Goal: Book appointment/travel/reservation

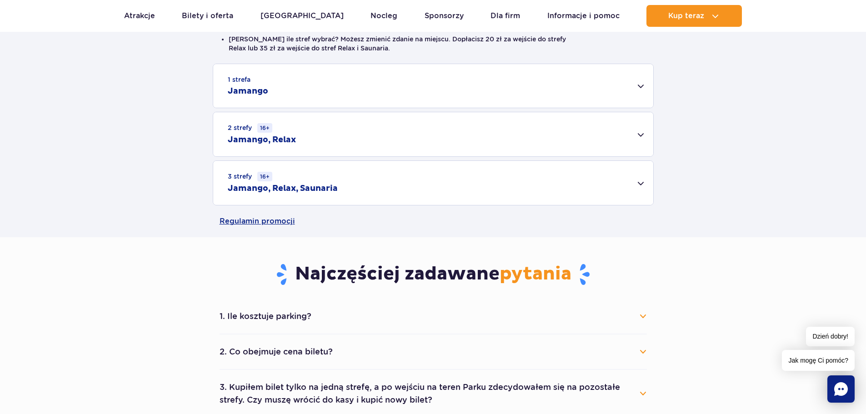
click at [642, 184] on div "3 strefy 16+ Jamango, Relax, Saunaria" at bounding box center [433, 183] width 440 height 44
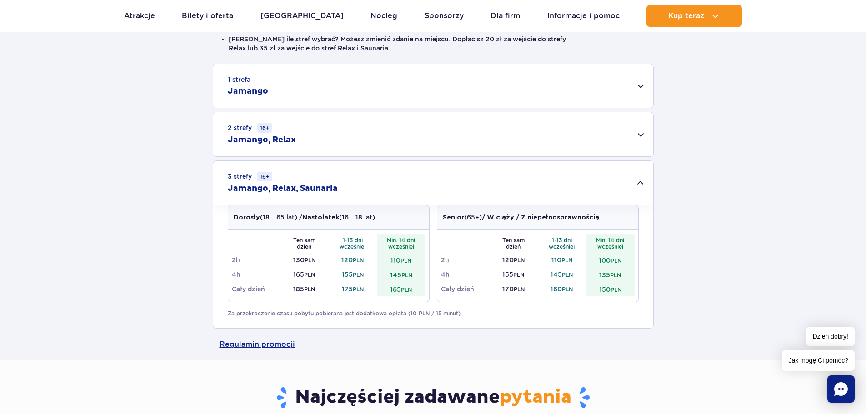
click at [636, 134] on div "2 strefy 16+ Jamango, Relax" at bounding box center [433, 134] width 440 height 44
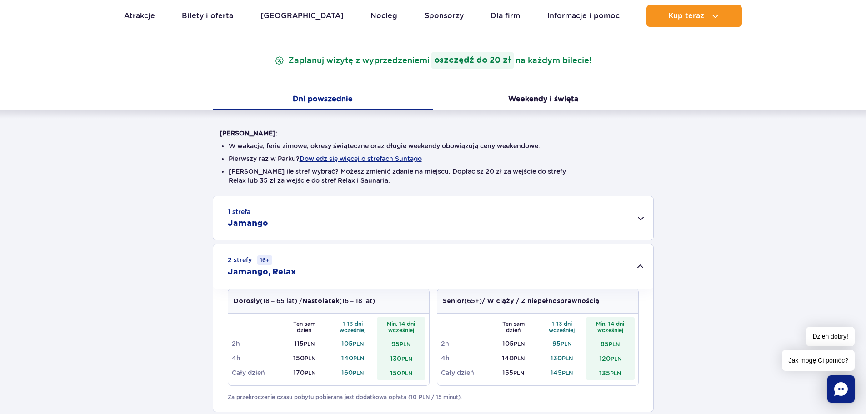
scroll to position [136, 0]
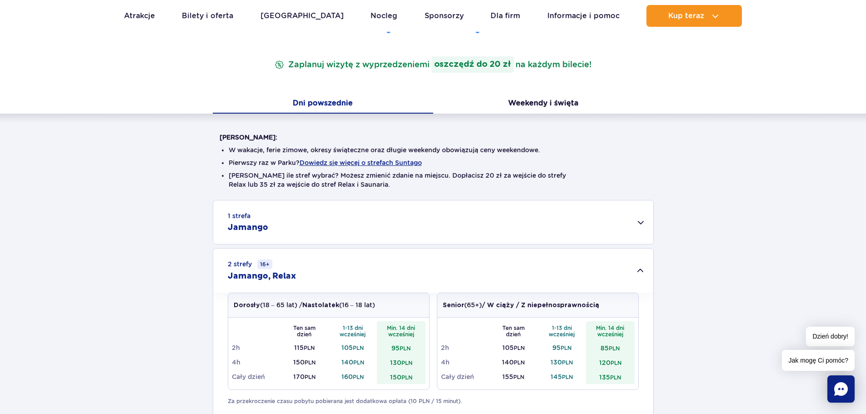
click at [638, 221] on div "1 strefa Jamango" at bounding box center [433, 223] width 440 height 44
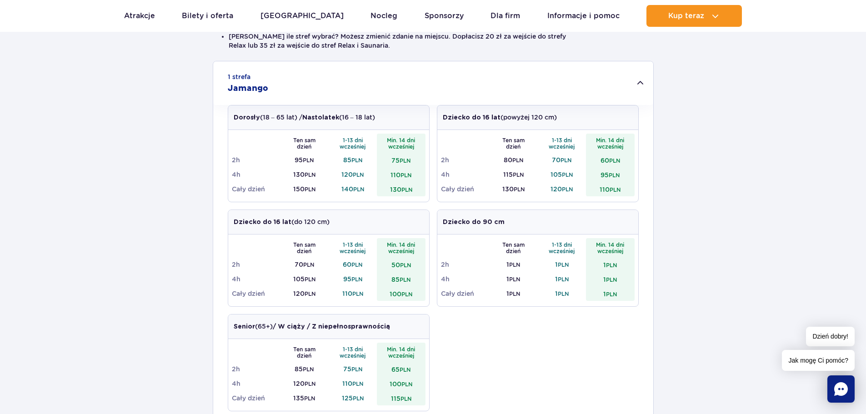
scroll to position [273, 0]
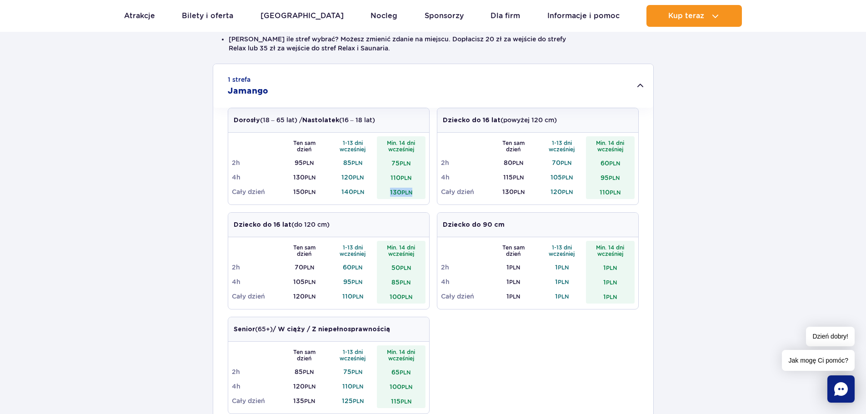
drag, startPoint x: 389, startPoint y: 192, endPoint x: 412, endPoint y: 192, distance: 23.6
click at [412, 192] on td "130 PLN" at bounding box center [401, 192] width 49 height 15
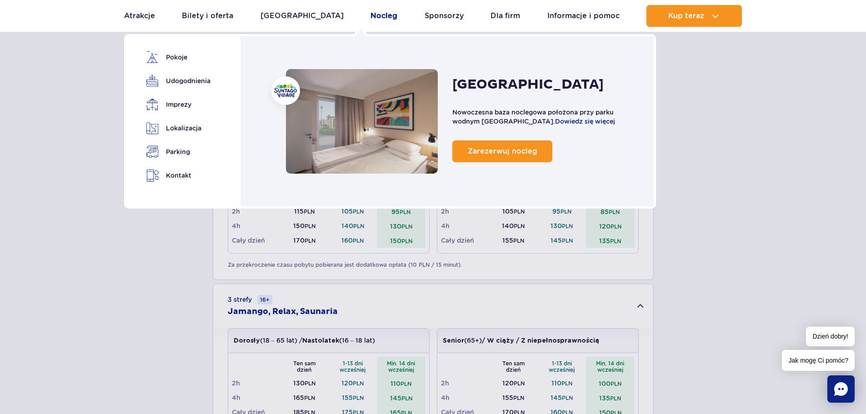
click at [371, 13] on link "Nocleg" at bounding box center [384, 16] width 27 height 22
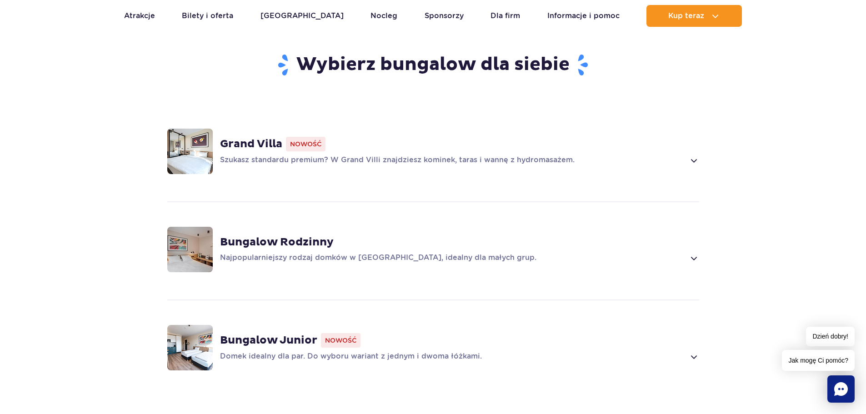
scroll to position [591, 0]
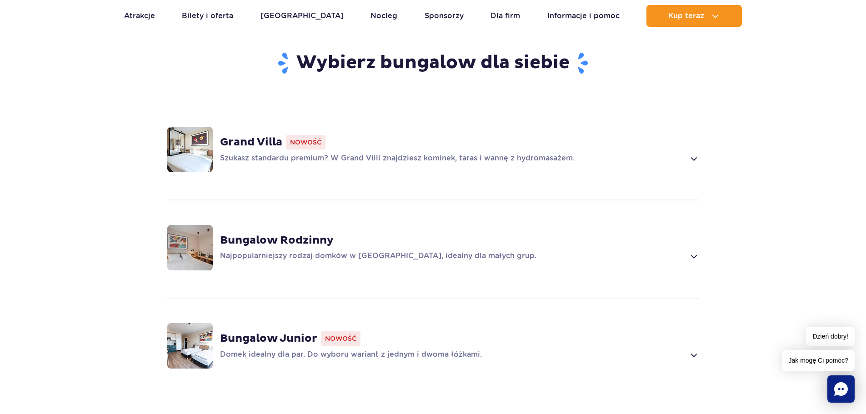
click at [692, 153] on span at bounding box center [693, 158] width 10 height 11
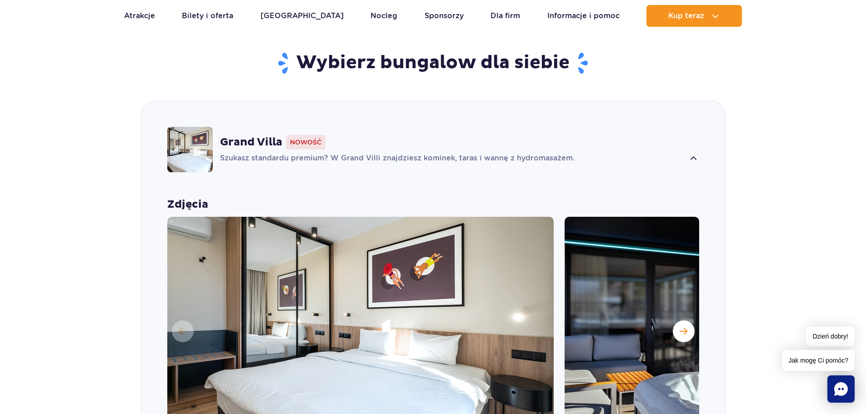
scroll to position [637, 0]
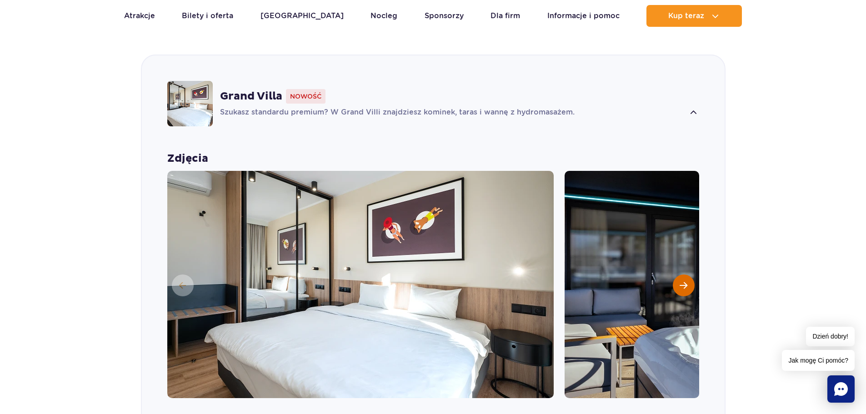
click at [685, 281] on span "Następny slajd" at bounding box center [684, 285] width 8 height 8
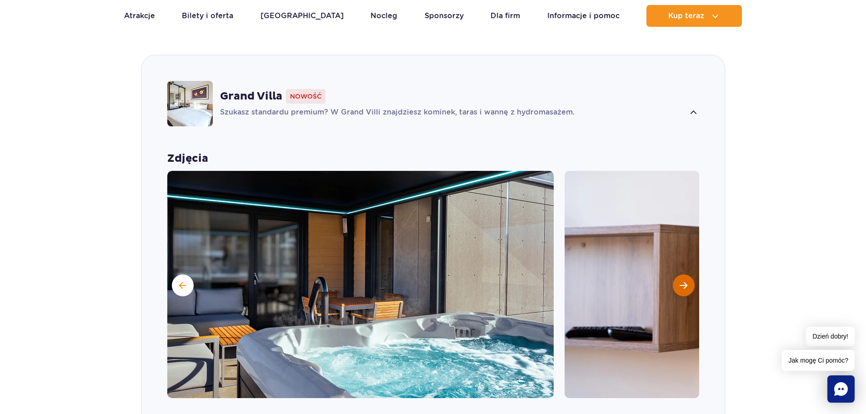
click at [685, 281] on span "Następny slajd" at bounding box center [684, 285] width 8 height 8
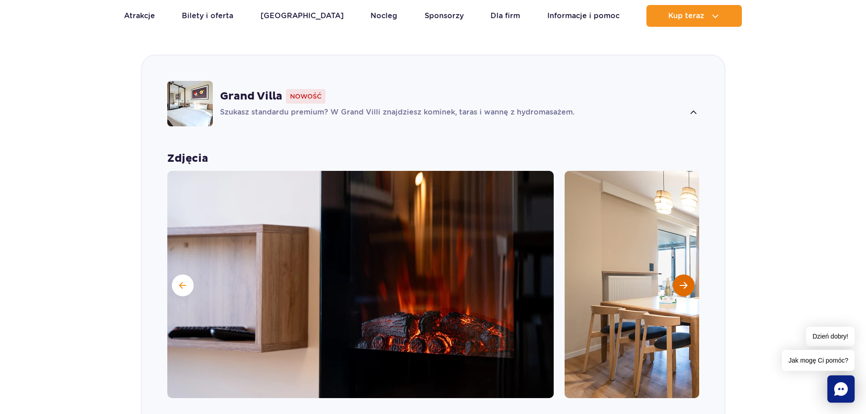
click at [685, 281] on span "Następny slajd" at bounding box center [684, 285] width 8 height 8
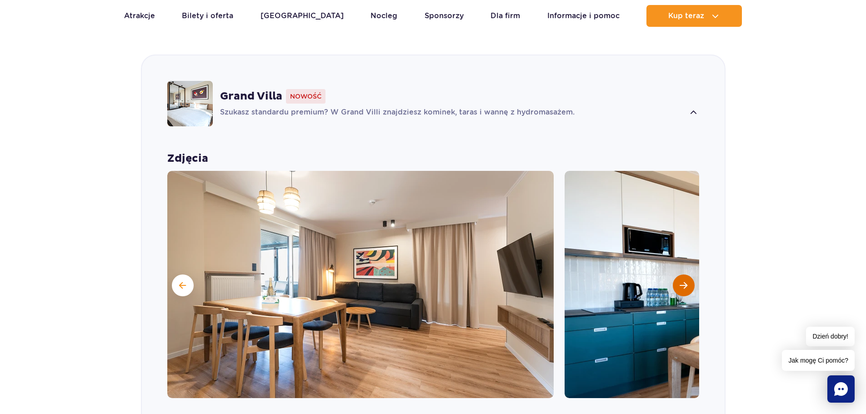
click at [685, 281] on span "Następny slajd" at bounding box center [684, 285] width 8 height 8
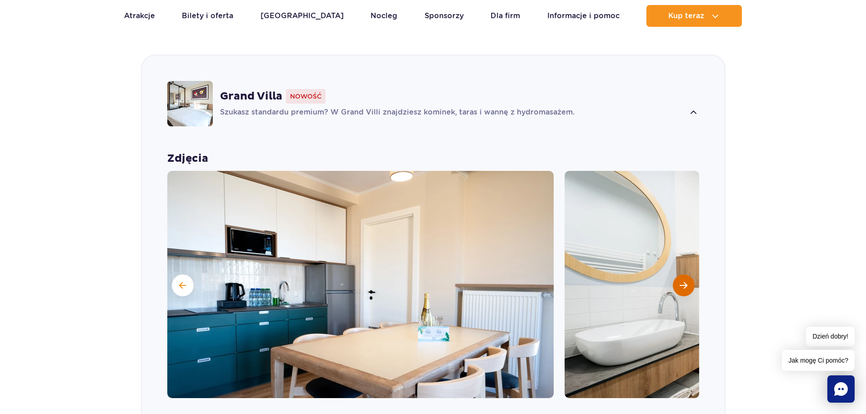
click at [683, 281] on span "Następny slajd" at bounding box center [684, 285] width 8 height 8
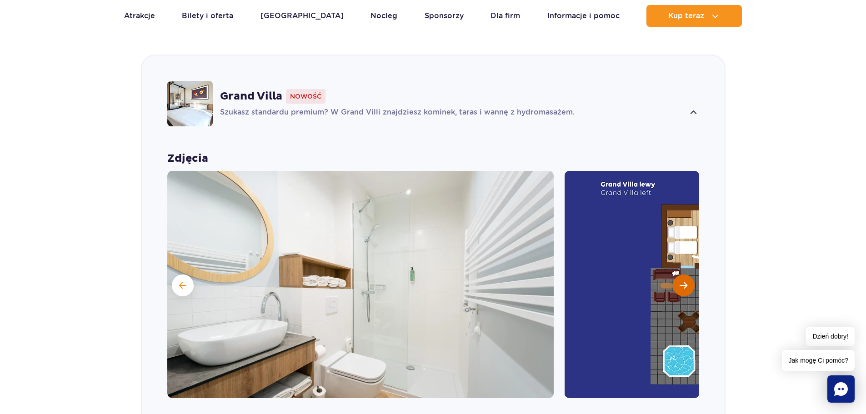
click at [683, 281] on span "Następny slajd" at bounding box center [684, 285] width 8 height 8
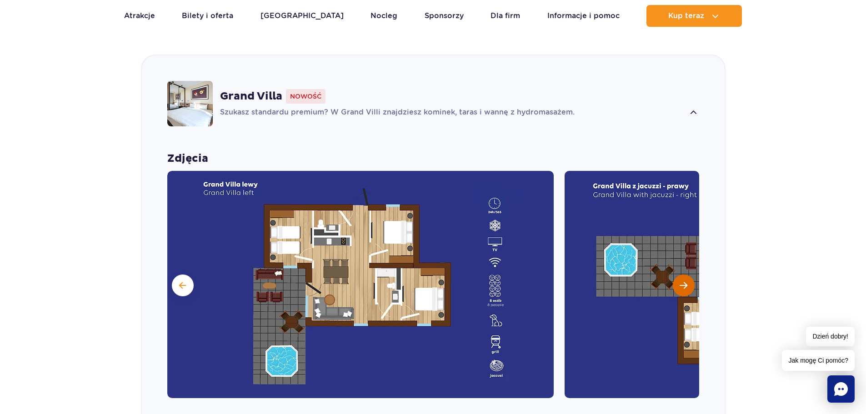
click at [678, 275] on button "Następny slajd" at bounding box center [684, 286] width 22 height 22
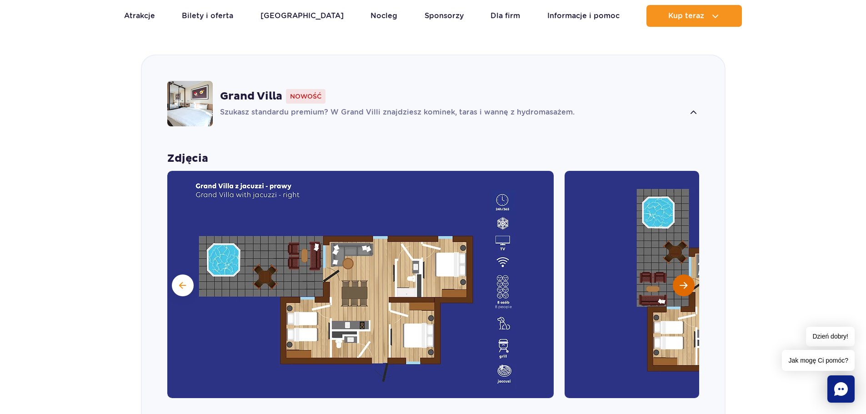
click at [678, 275] on button "Następny slajd" at bounding box center [684, 286] width 22 height 22
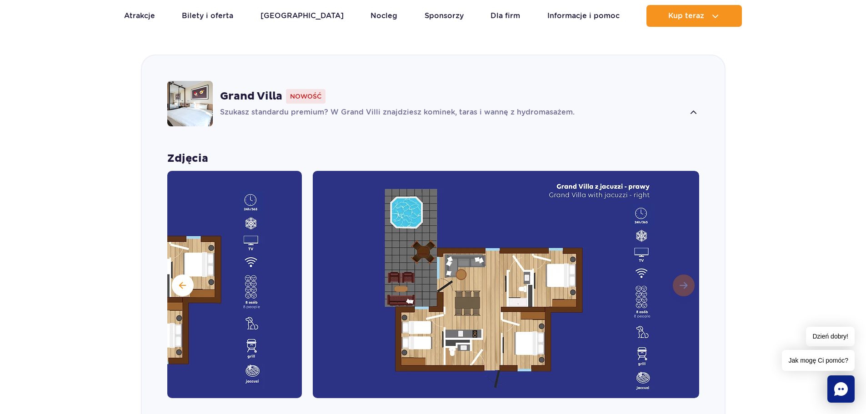
click at [678, 269] on img at bounding box center [506, 284] width 387 height 227
click at [181, 281] on span at bounding box center [182, 285] width 7 height 8
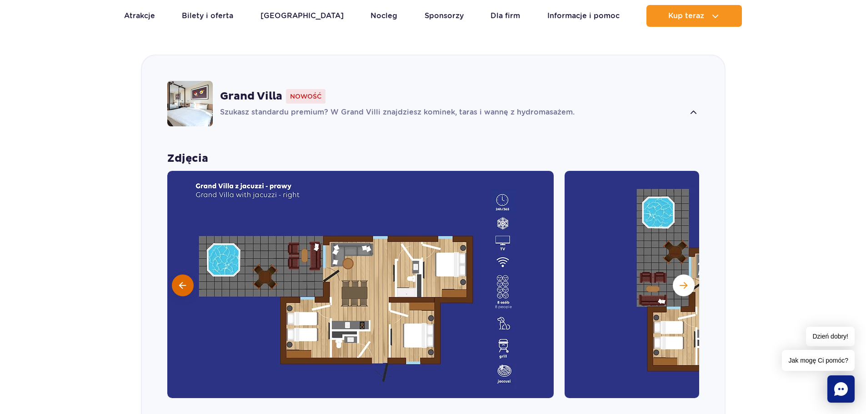
click at [181, 281] on span at bounding box center [182, 285] width 7 height 8
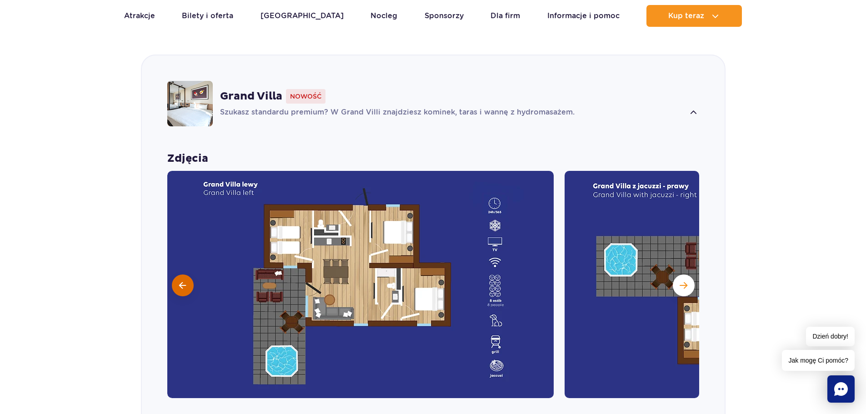
click at [181, 281] on span at bounding box center [182, 285] width 7 height 8
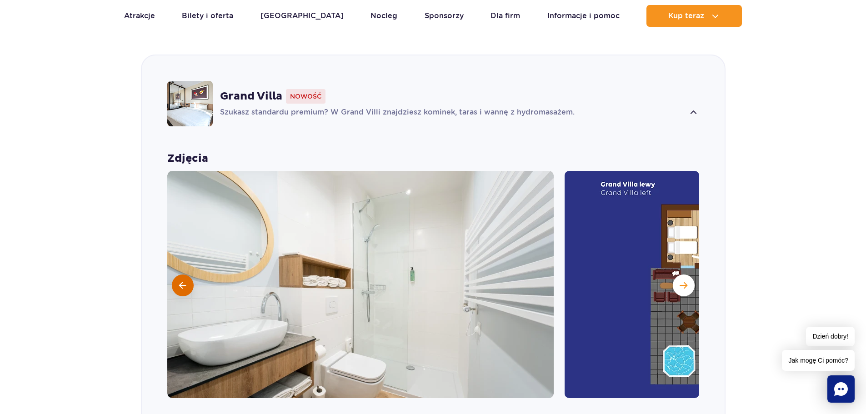
click at [181, 281] on span at bounding box center [182, 285] width 7 height 8
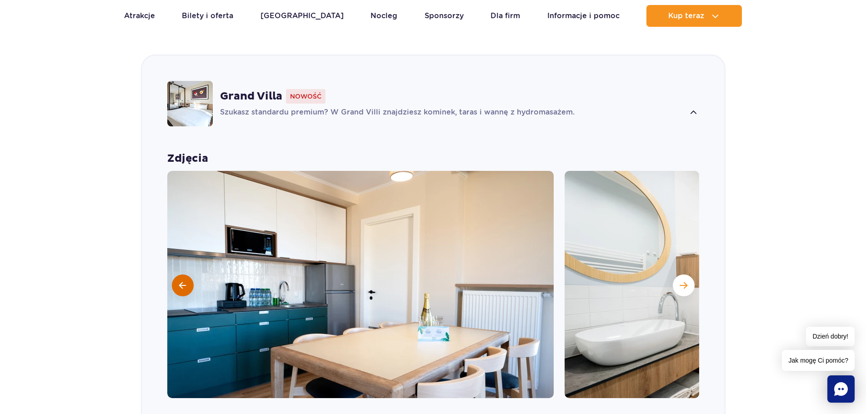
click at [181, 281] on span at bounding box center [182, 285] width 7 height 8
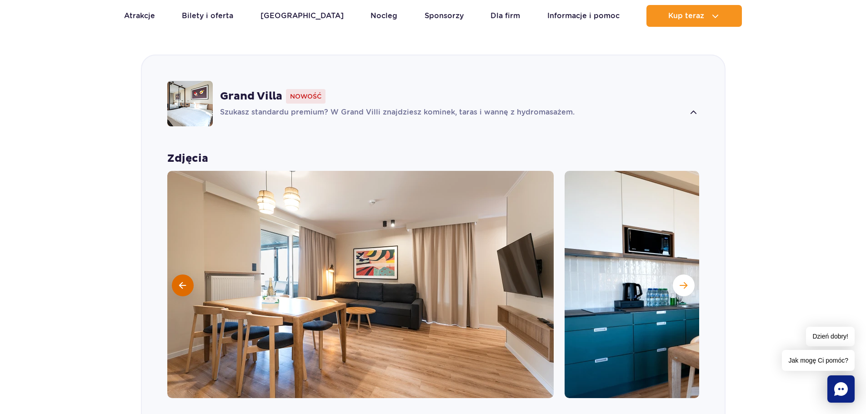
click at [181, 281] on span at bounding box center [182, 285] width 7 height 8
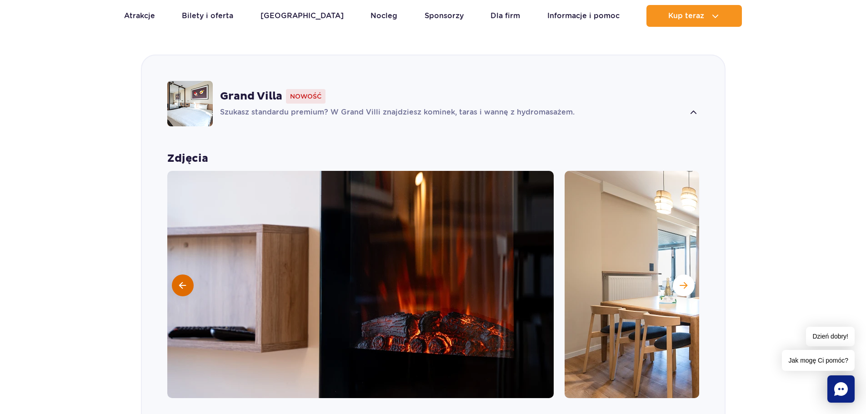
click at [181, 281] on span at bounding box center [182, 285] width 7 height 8
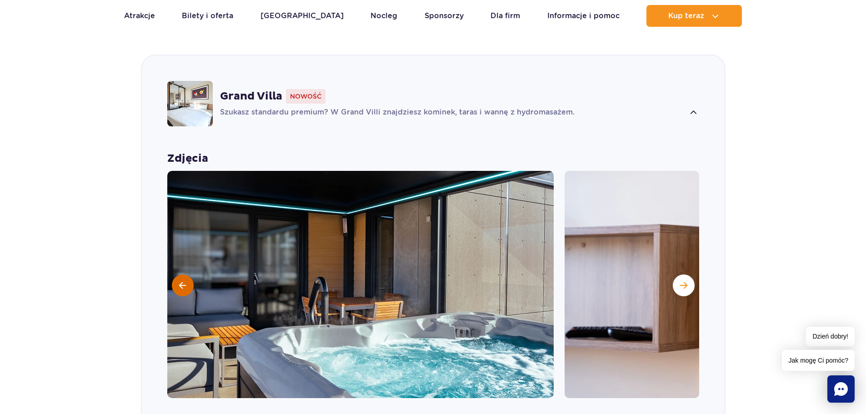
click at [181, 281] on span at bounding box center [182, 285] width 7 height 8
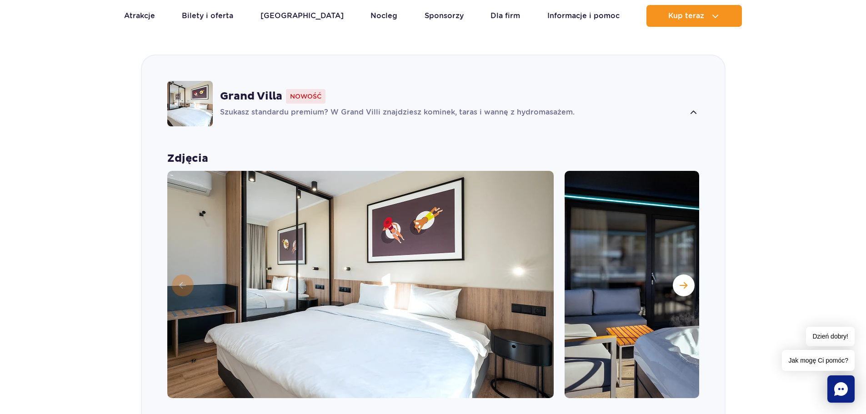
click at [181, 272] on img at bounding box center [360, 284] width 387 height 227
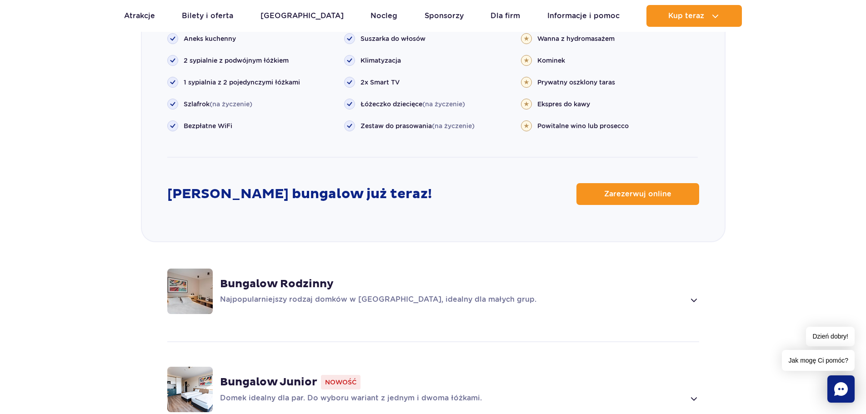
scroll to position [1137, 0]
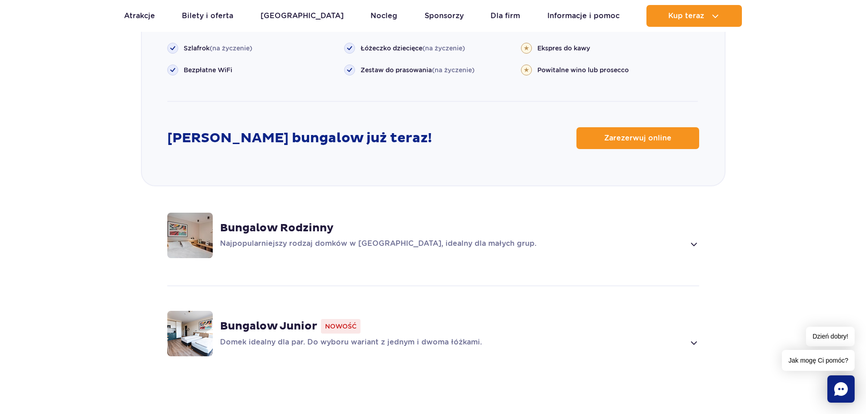
click at [698, 239] on span at bounding box center [693, 244] width 10 height 11
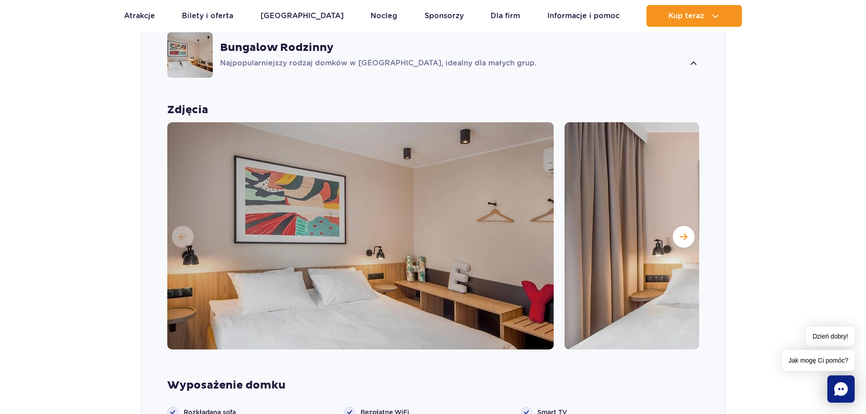
scroll to position [781, 0]
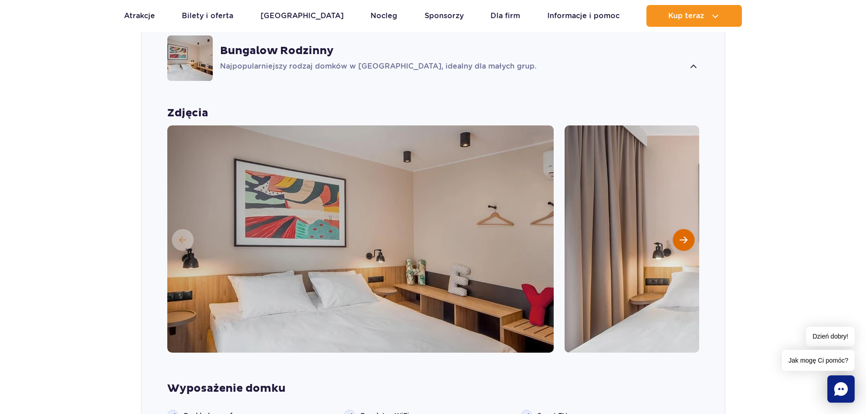
click at [685, 236] on span "Następny slajd" at bounding box center [684, 240] width 8 height 8
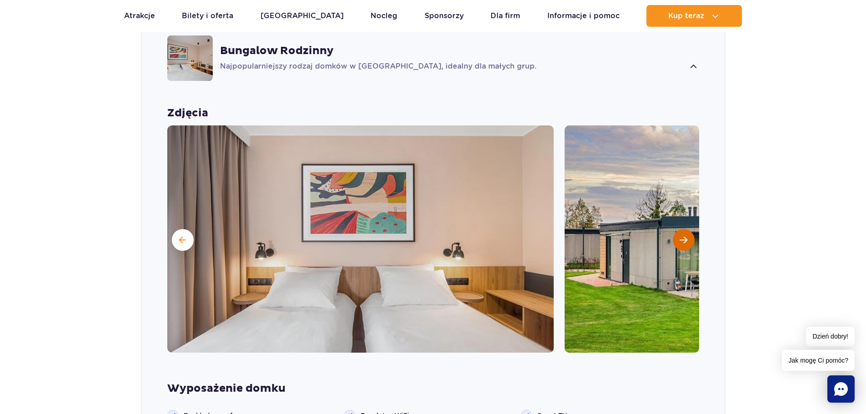
click at [685, 236] on span "Następny slajd" at bounding box center [684, 240] width 8 height 8
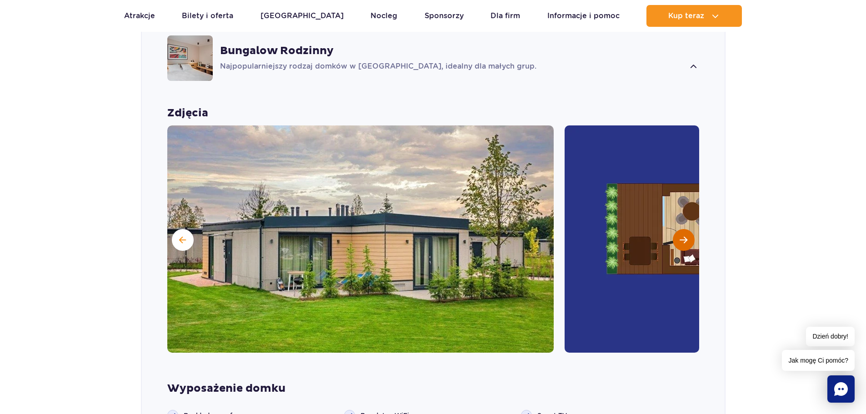
click at [681, 236] on span "Następny slajd" at bounding box center [684, 240] width 8 height 8
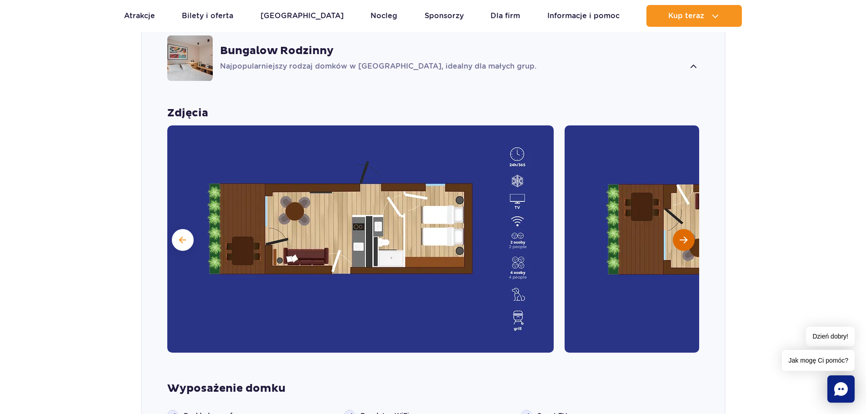
click at [681, 236] on span "Następny slajd" at bounding box center [684, 240] width 8 height 8
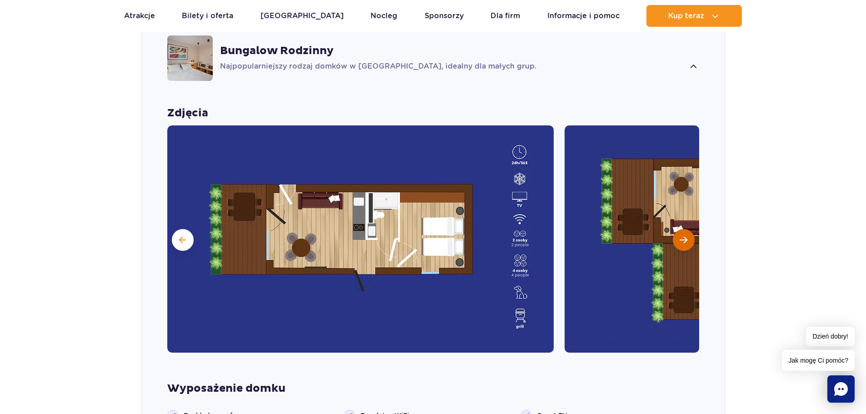
click at [681, 236] on span "Następny slajd" at bounding box center [684, 240] width 8 height 8
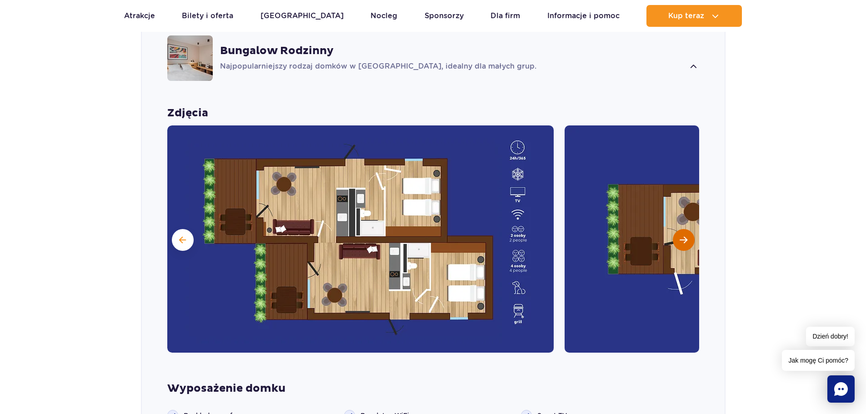
click at [679, 229] on button "Następny slajd" at bounding box center [684, 240] width 22 height 22
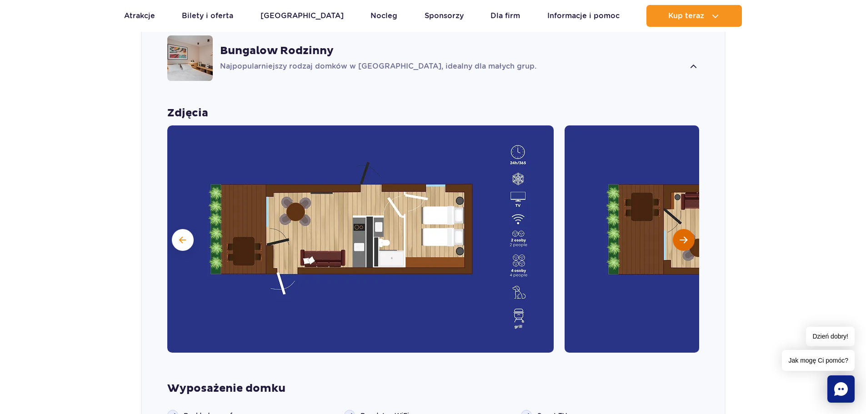
click at [679, 229] on button "Następny slajd" at bounding box center [684, 240] width 22 height 22
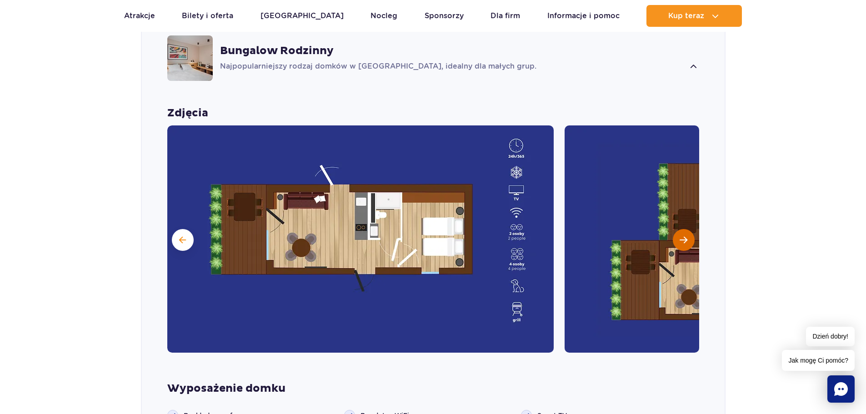
click at [679, 229] on button "Następny slajd" at bounding box center [684, 240] width 22 height 22
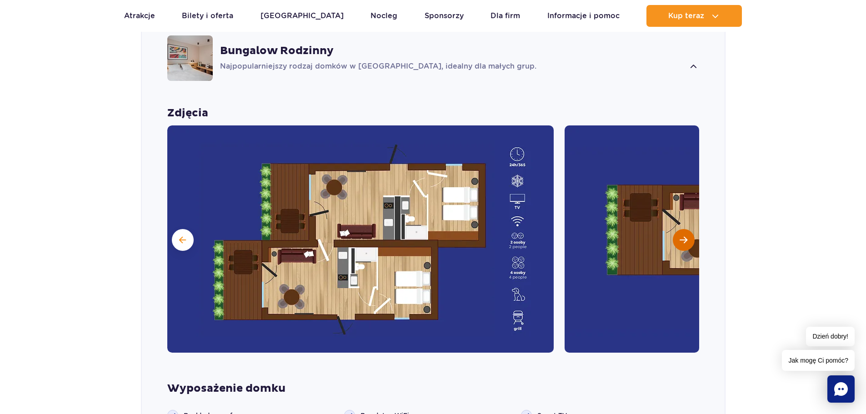
click at [679, 229] on button "Następny slajd" at bounding box center [684, 240] width 22 height 22
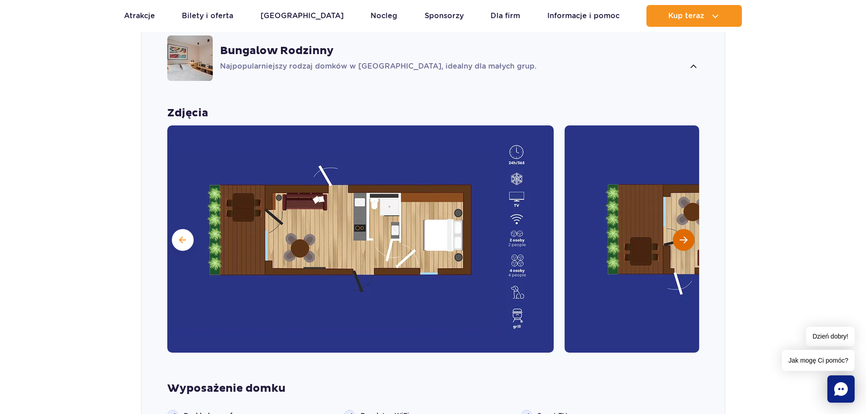
click at [679, 229] on button "Następny slajd" at bounding box center [684, 240] width 22 height 22
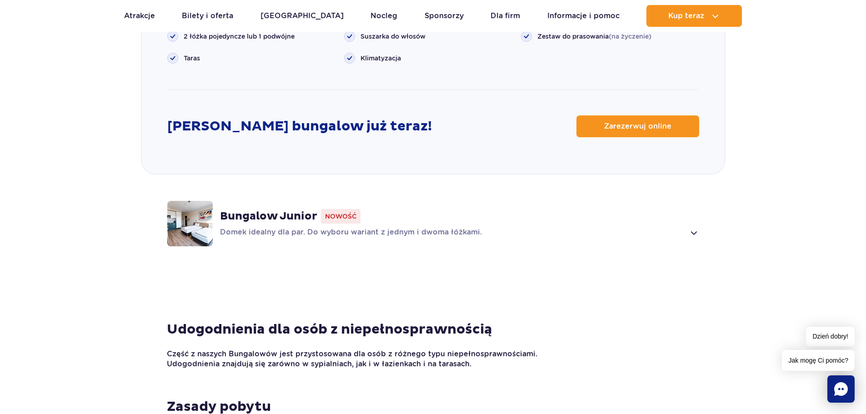
scroll to position [1235, 0]
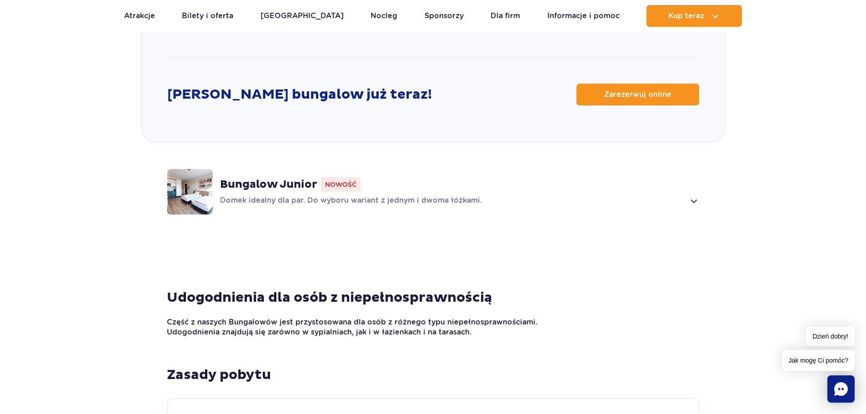
click at [698, 196] on span at bounding box center [693, 201] width 10 height 11
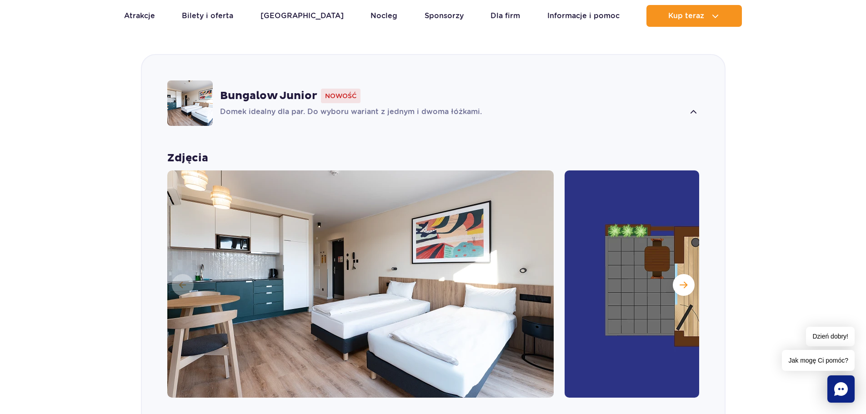
scroll to position [833, 0]
click at [683, 281] on span "Następny slajd" at bounding box center [684, 285] width 8 height 8
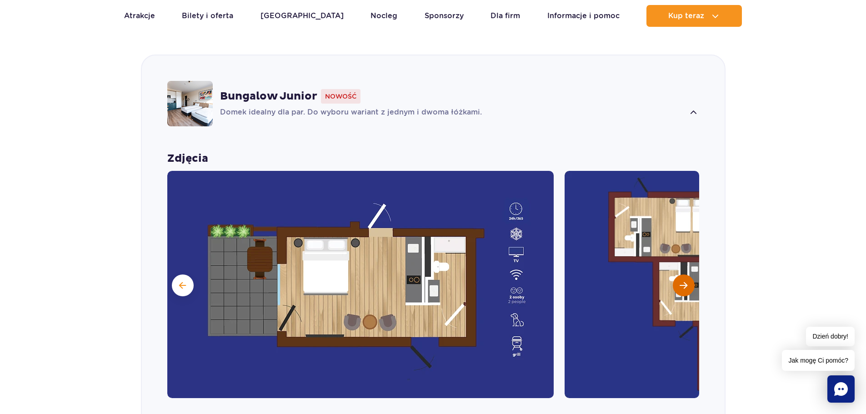
click at [683, 281] on span "Następny slajd" at bounding box center [684, 285] width 8 height 8
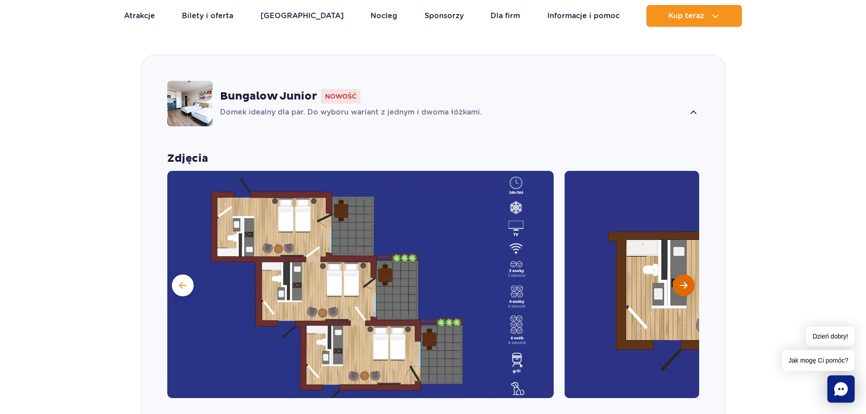
click at [683, 281] on span "Następny slajd" at bounding box center [684, 285] width 8 height 8
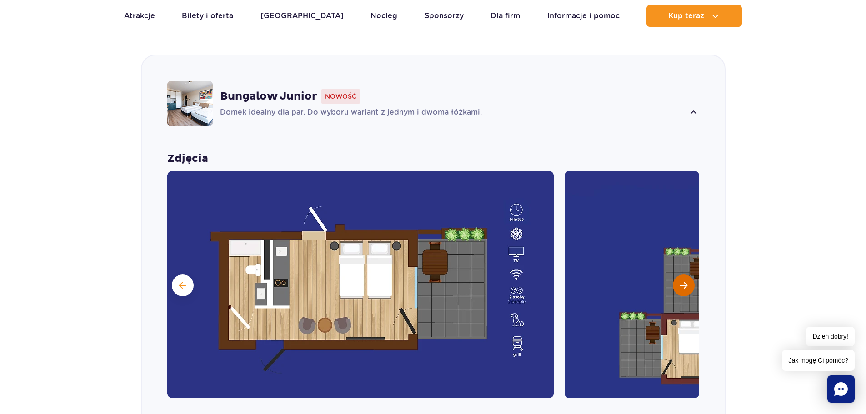
click at [683, 281] on span "Następny slajd" at bounding box center [684, 285] width 8 height 8
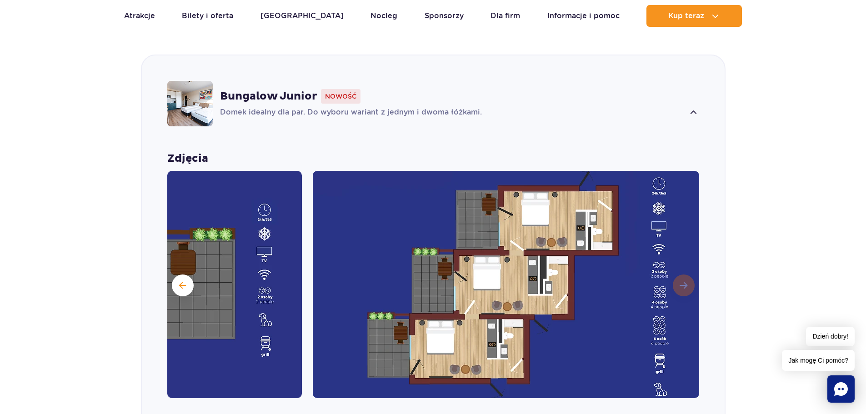
click at [683, 269] on img at bounding box center [506, 284] width 387 height 227
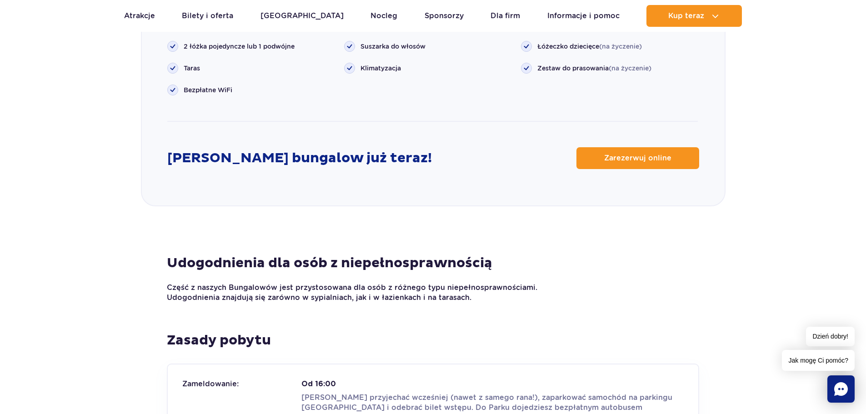
scroll to position [1288, 0]
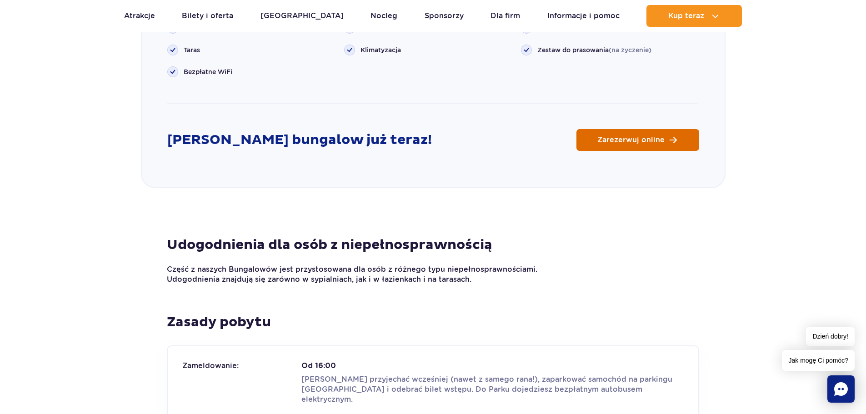
click at [638, 136] on span "Zarezerwuj online" at bounding box center [630, 139] width 67 height 7
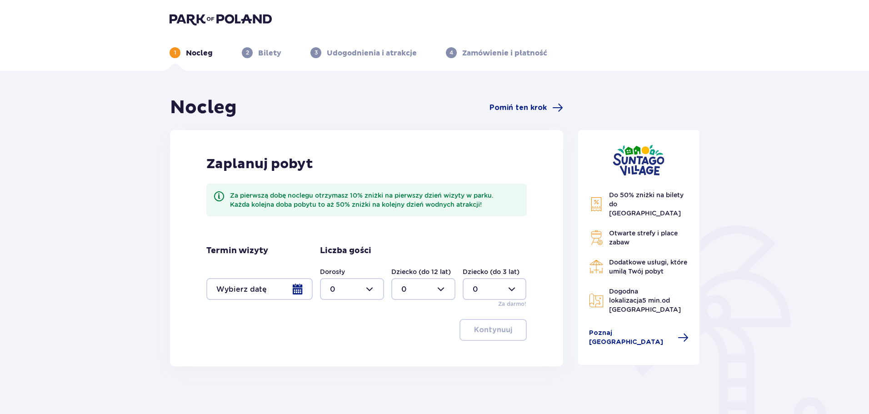
click at [285, 290] on div at bounding box center [259, 289] width 106 height 22
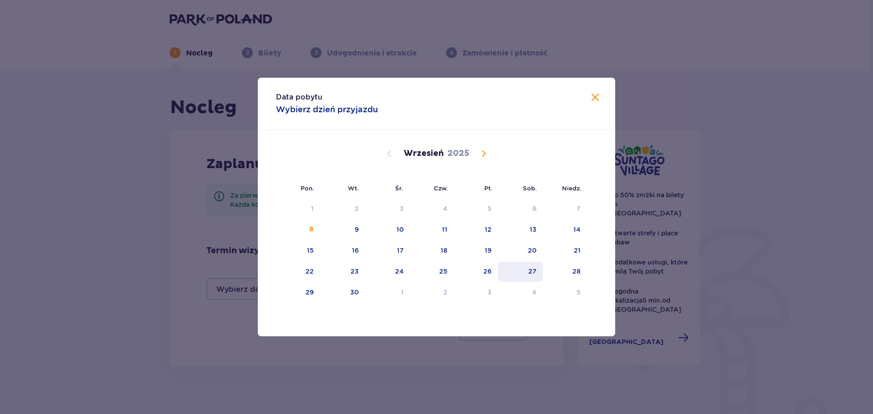
click at [534, 271] on div "27" at bounding box center [532, 271] width 8 height 9
click at [575, 270] on div "28" at bounding box center [576, 271] width 8 height 9
type input "27.09.25 - 28.09.25"
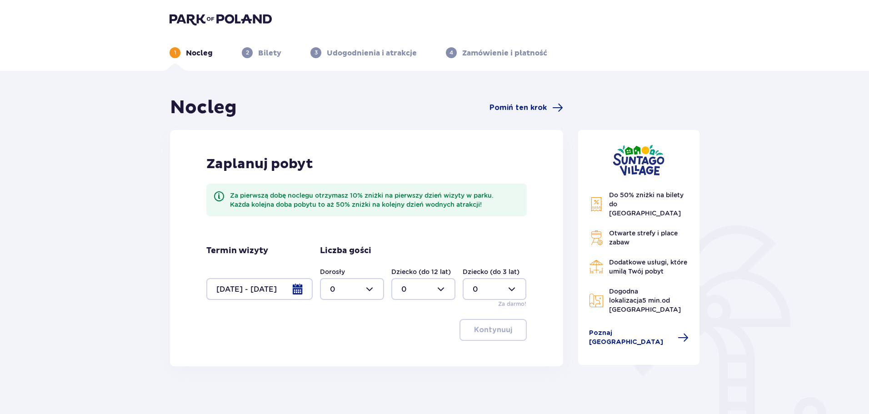
click at [362, 292] on div at bounding box center [352, 289] width 64 height 22
click at [338, 354] on div "2" at bounding box center [352, 355] width 44 height 10
click at [357, 289] on div at bounding box center [352, 289] width 64 height 22
click at [334, 374] on p "3" at bounding box center [332, 374] width 5 height 10
type input "3"
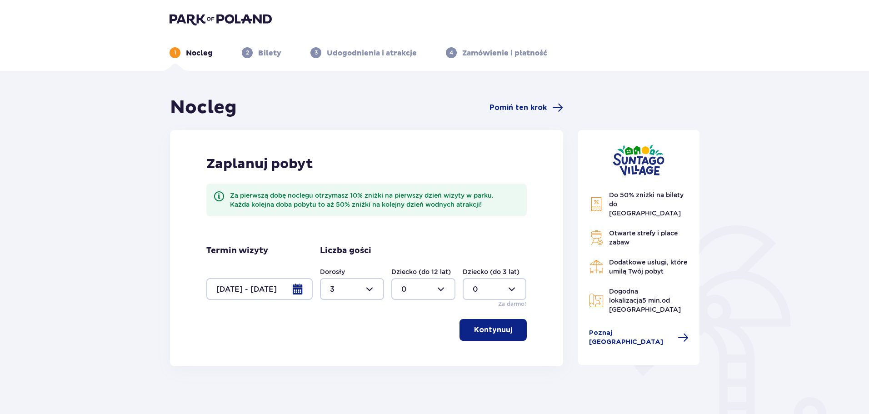
click at [504, 329] on p "Kontynuuj" at bounding box center [493, 330] width 38 height 10
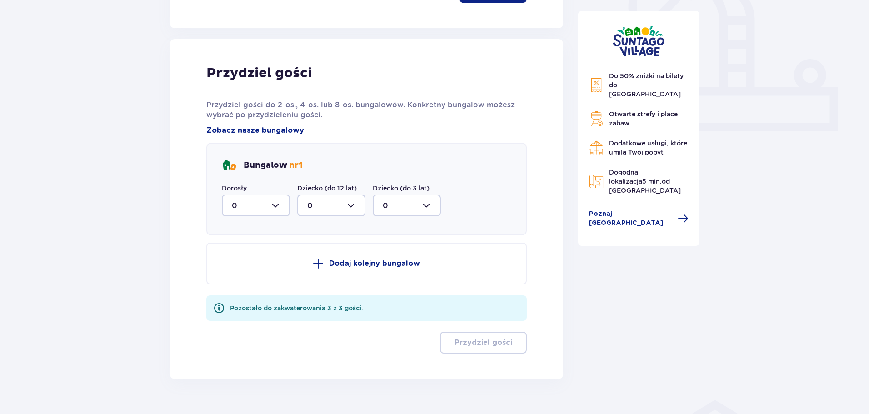
scroll to position [358, 0]
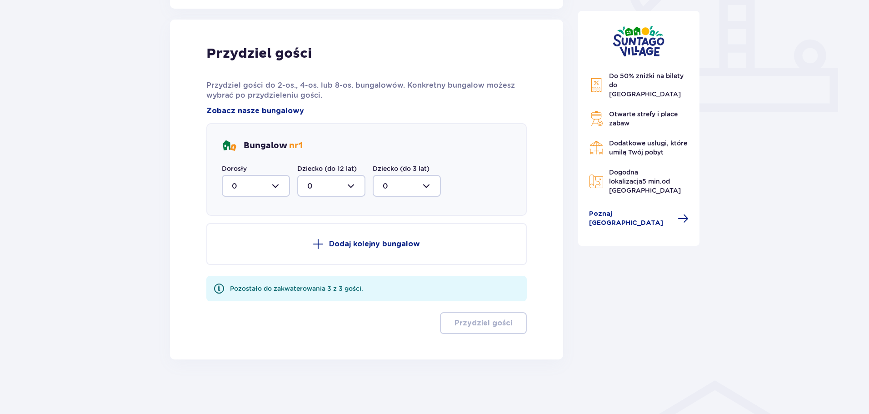
click at [272, 188] on div at bounding box center [256, 186] width 68 height 22
click at [238, 271] on div "3" at bounding box center [256, 271] width 48 height 10
type input "3"
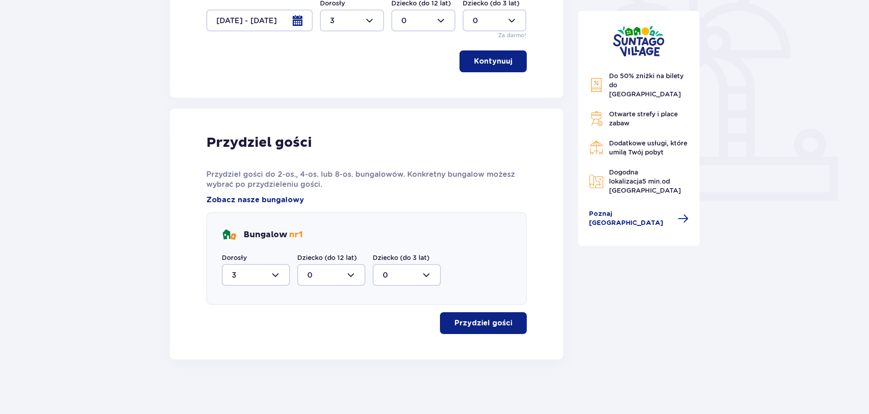
click at [492, 323] on p "Przydziel gości" at bounding box center [484, 323] width 58 height 10
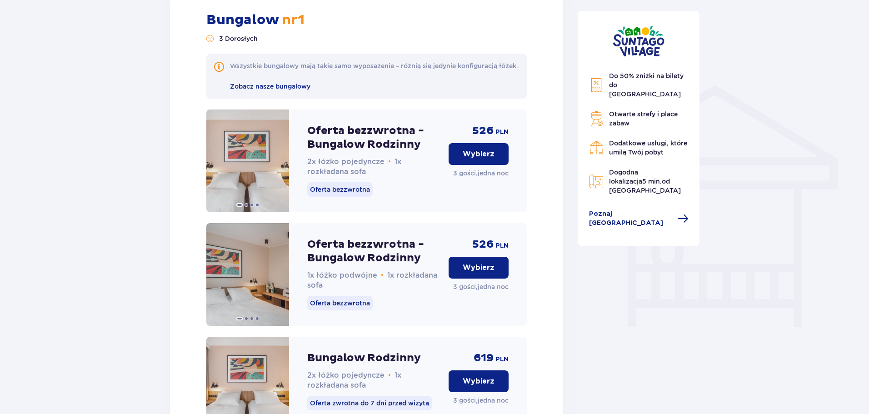
scroll to position [673, 0]
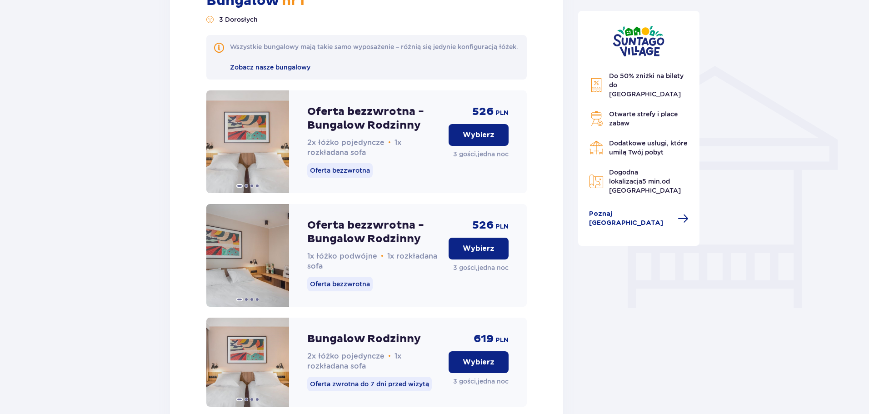
click at [348, 124] on p "Oferta bezzwrotna - Bungalow Rodzinny" at bounding box center [374, 118] width 134 height 27
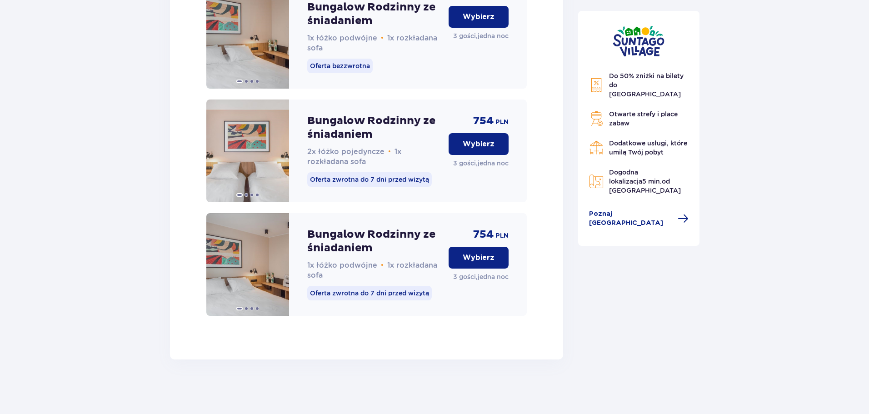
scroll to position [1355, 0]
